Goal: Information Seeking & Learning: Find specific fact

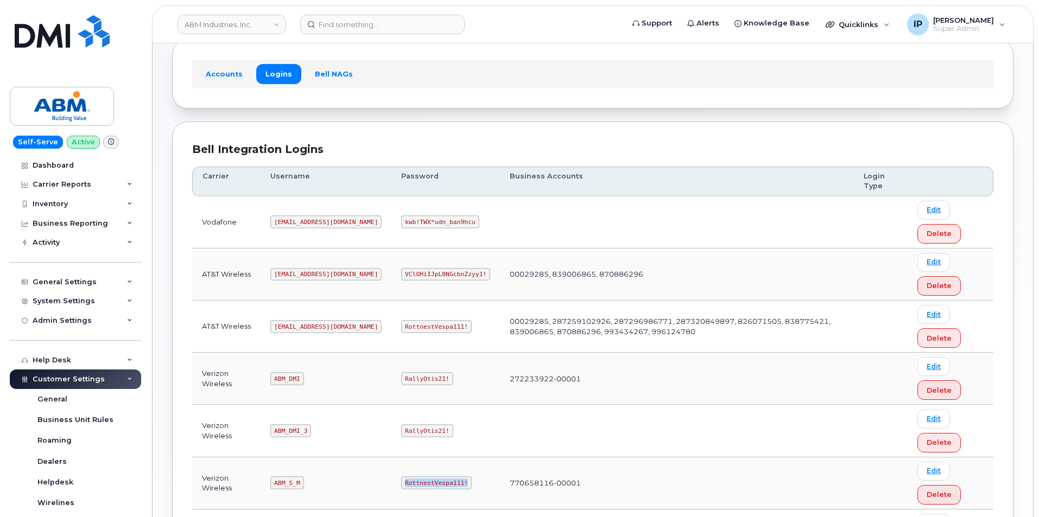
scroll to position [109, 0]
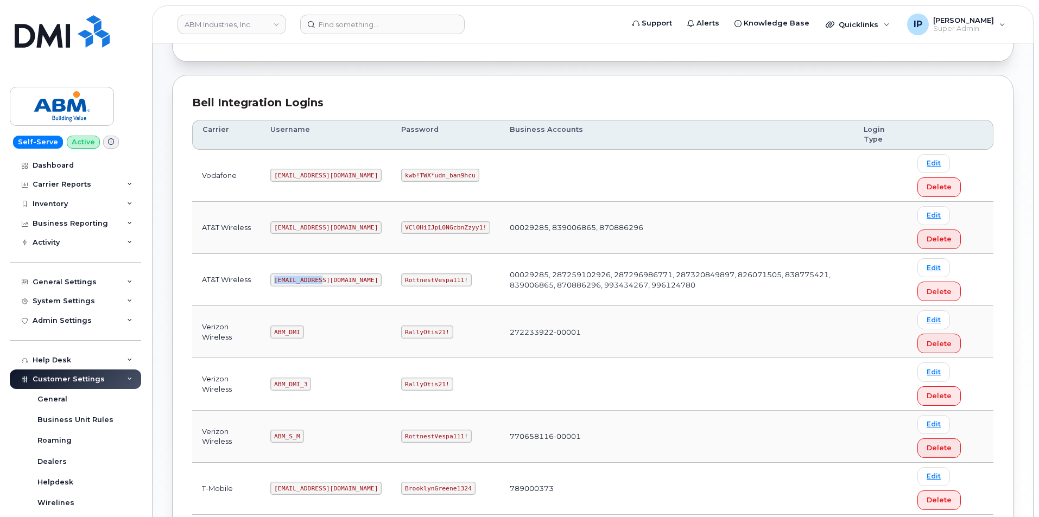
drag, startPoint x: 323, startPoint y: 281, endPoint x: 273, endPoint y: 277, distance: 50.1
click at [273, 277] on code "abm@dminc.com" at bounding box center [325, 280] width 111 height 13
copy code "abm@dminc.com"
drag, startPoint x: 426, startPoint y: 277, endPoint x: 353, endPoint y: 282, distance: 72.9
click at [353, 306] on tr "AT&T Wireless abm@dminc.com RottnestVespa111! 00029285, 287259102926, 287296986…" at bounding box center [592, 332] width 801 height 52
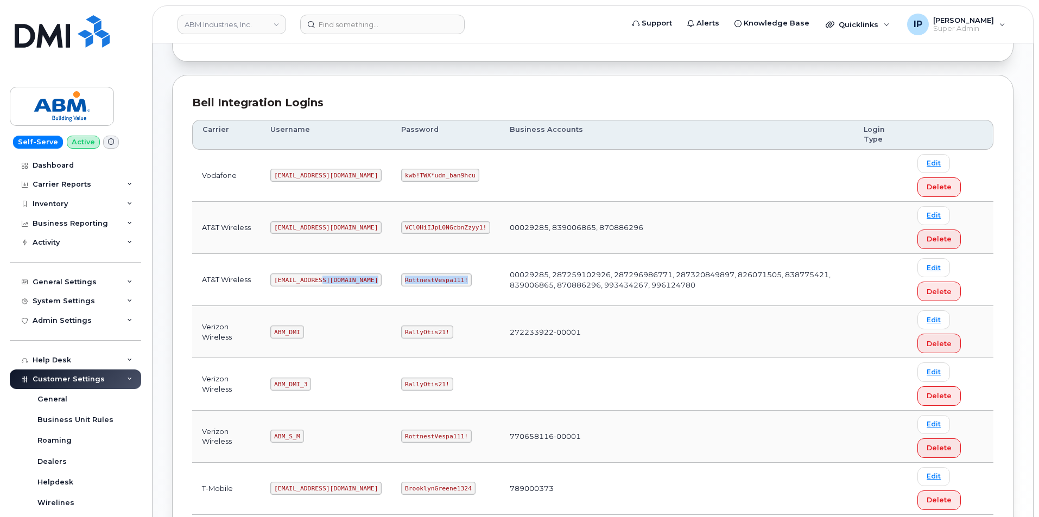
copy tr "RottnestVespa111!"
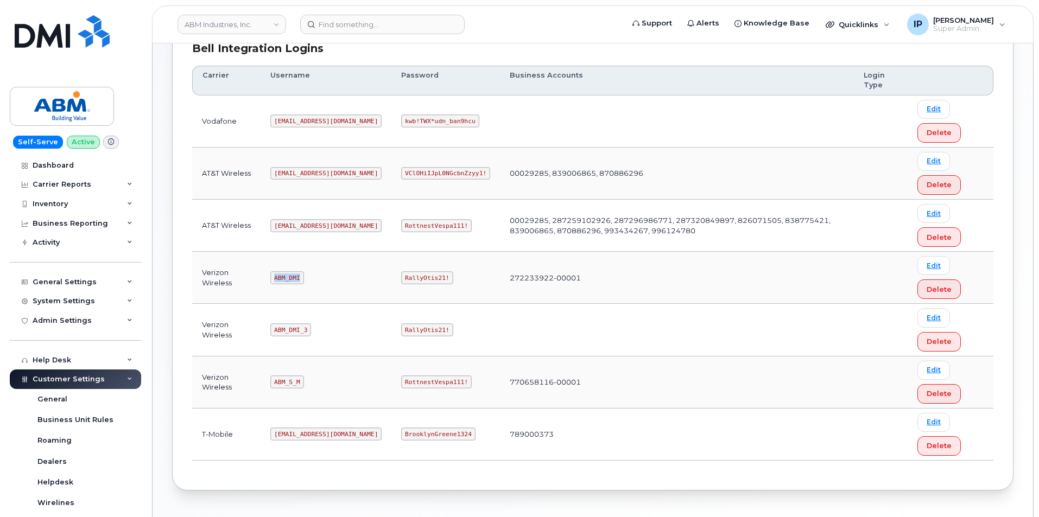
drag, startPoint x: 304, startPoint y: 276, endPoint x: 275, endPoint y: 278, distance: 28.3
click at [275, 278] on td "ABM_DMI" at bounding box center [326, 278] width 131 height 52
copy code "ABM_DMI"
drag, startPoint x: 411, startPoint y: 279, endPoint x: 365, endPoint y: 277, distance: 46.2
click at [401, 277] on code "RallyOtis21!" at bounding box center [427, 277] width 52 height 13
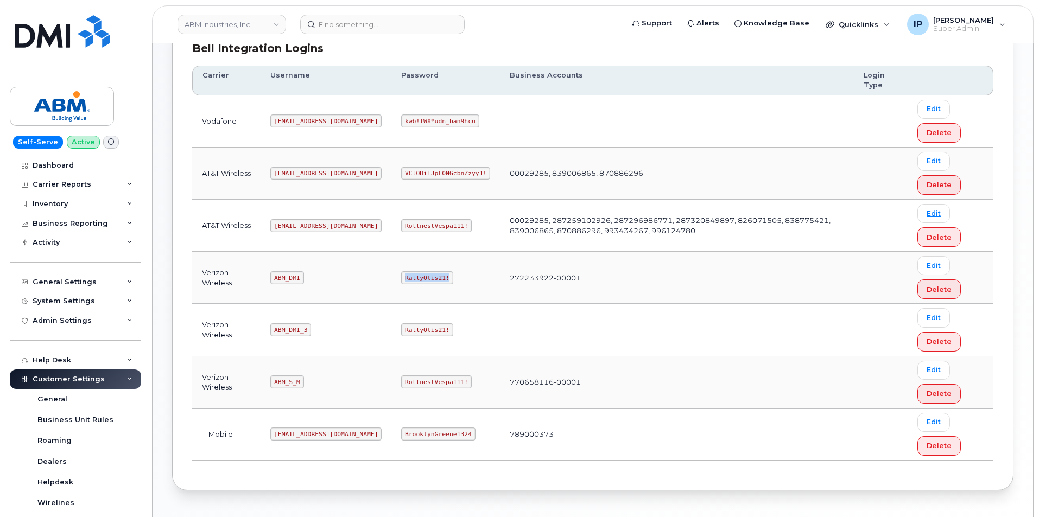
copy code "RallyOtis21!"
drag, startPoint x: 301, startPoint y: 381, endPoint x: 276, endPoint y: 386, distance: 25.4
click at [276, 386] on code "ABM_S_M" at bounding box center [286, 382] width 33 height 13
copy code "ABM_S_M"
drag, startPoint x: 426, startPoint y: 381, endPoint x: 357, endPoint y: 386, distance: 69.6
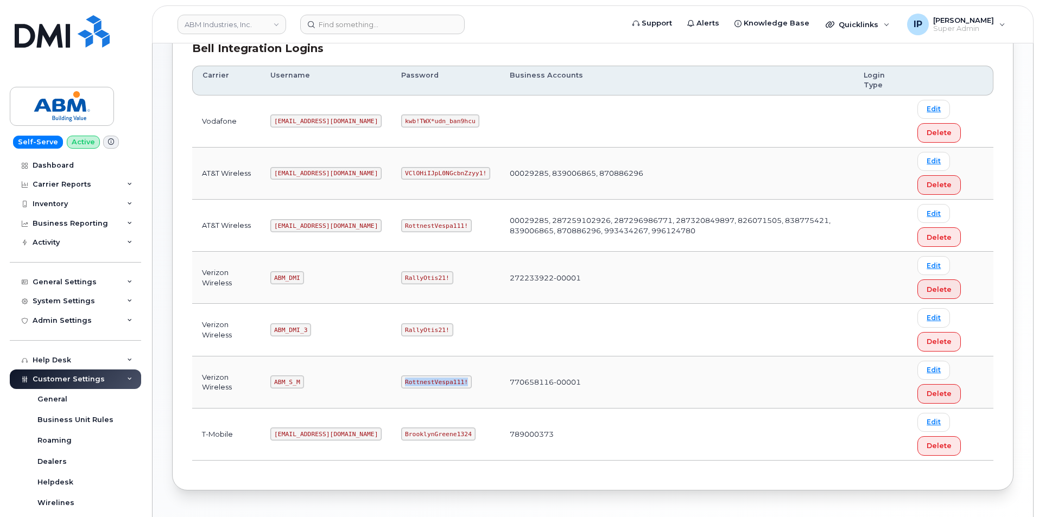
click at [391, 386] on td "RottnestVespa111!" at bounding box center [445, 383] width 109 height 52
copy code "RottnestVespa111!"
